Goal: Task Accomplishment & Management: Use online tool/utility

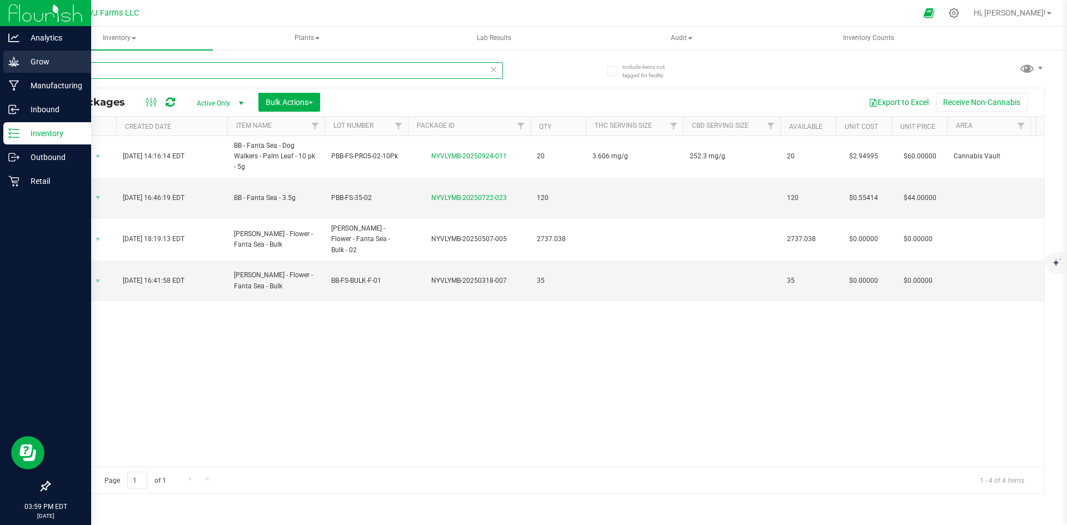
drag, startPoint x: 95, startPoint y: 66, endPoint x: 0, endPoint y: 67, distance: 94.5
click at [0, 67] on div "Analytics Grow Manufacturing Inbound Inventory Outbound Retail 03:59 PM EDT [DA…" at bounding box center [533, 262] width 1067 height 525
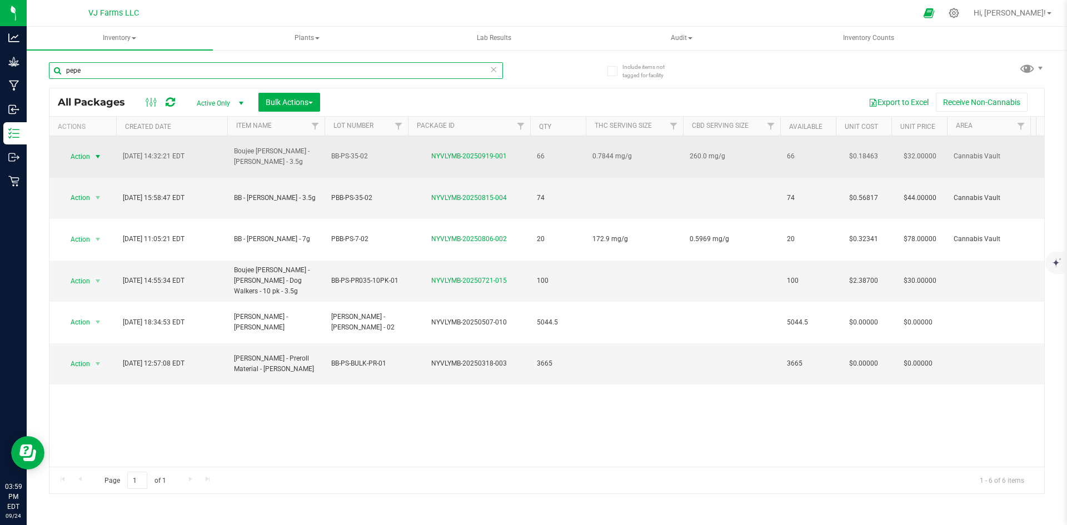
type input "pepe"
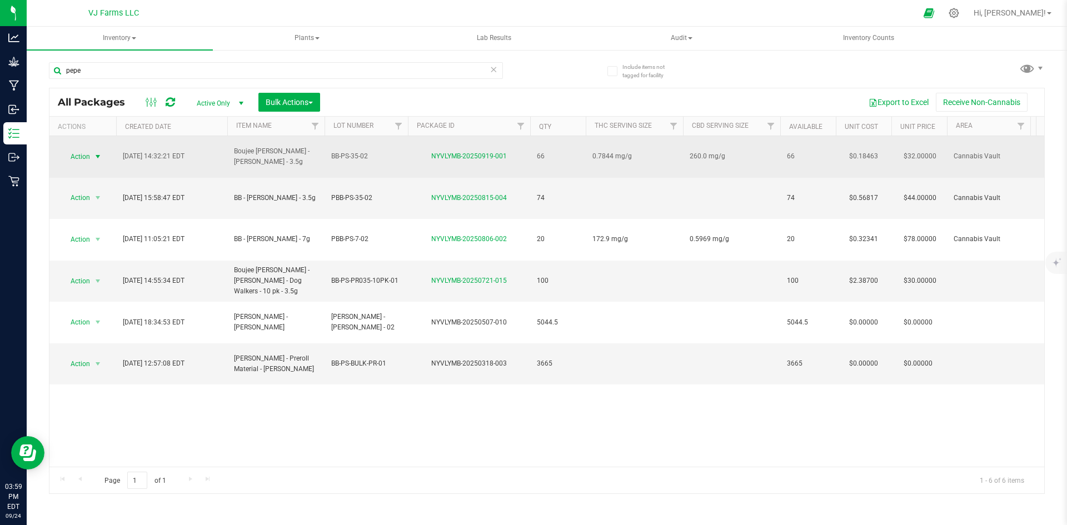
click at [88, 152] on span "Action" at bounding box center [76, 157] width 30 height 16
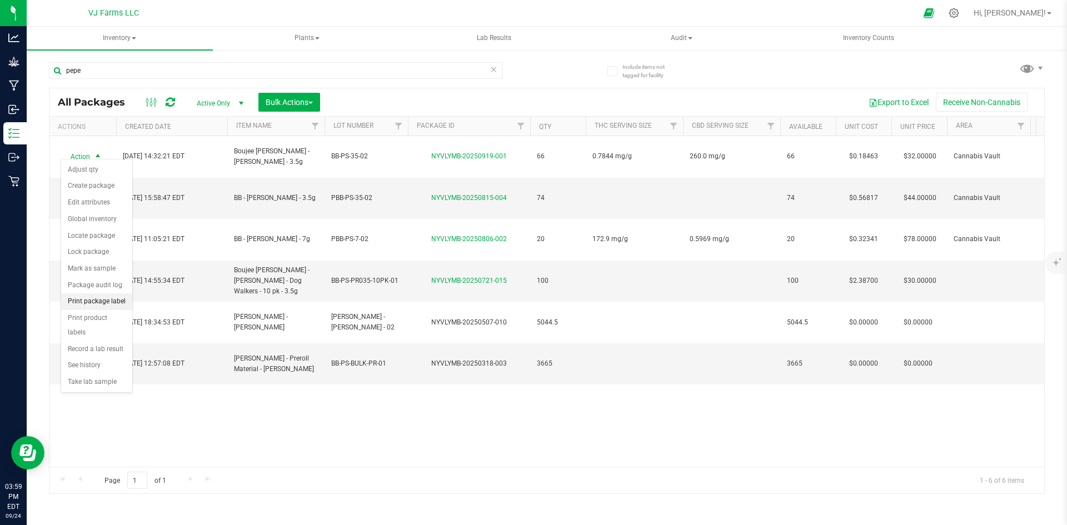
click at [111, 297] on li "Print package label" at bounding box center [96, 302] width 71 height 17
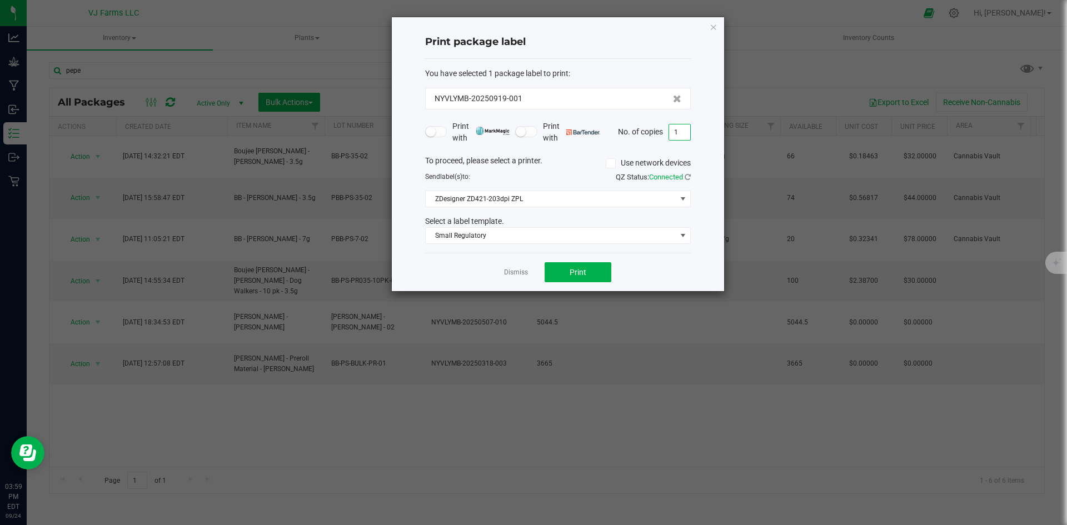
click at [682, 134] on input "1" at bounding box center [679, 133] width 21 height 16
type input "2"
click at [584, 269] on span "Print" at bounding box center [578, 272] width 17 height 9
click at [716, 28] on icon "button" at bounding box center [714, 26] width 8 height 13
